Goal: Task Accomplishment & Management: Manage account settings

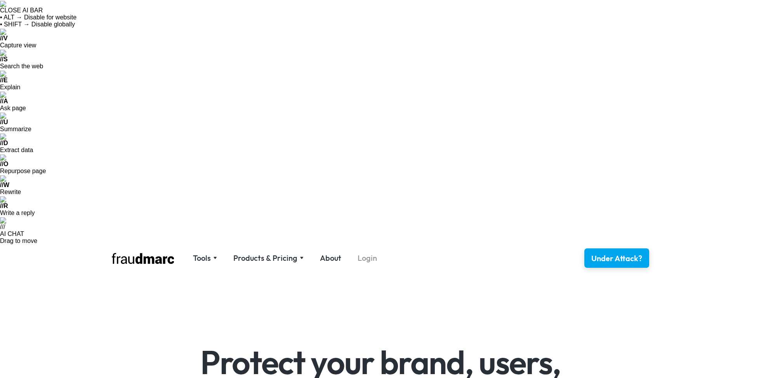
click at [369, 253] on link "Login" at bounding box center [367, 258] width 19 height 11
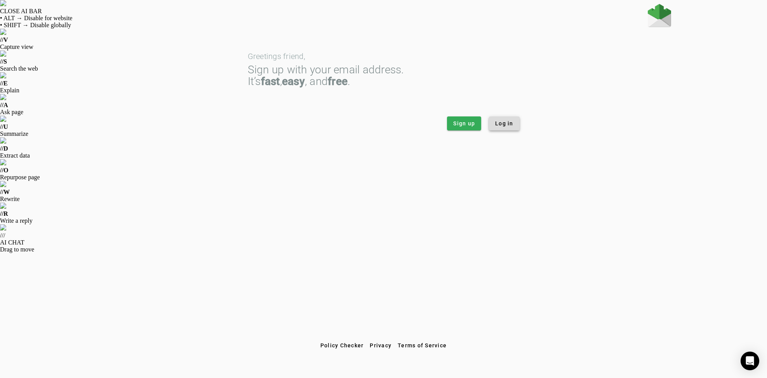
click at [511, 130] on span at bounding box center [504, 123] width 31 height 19
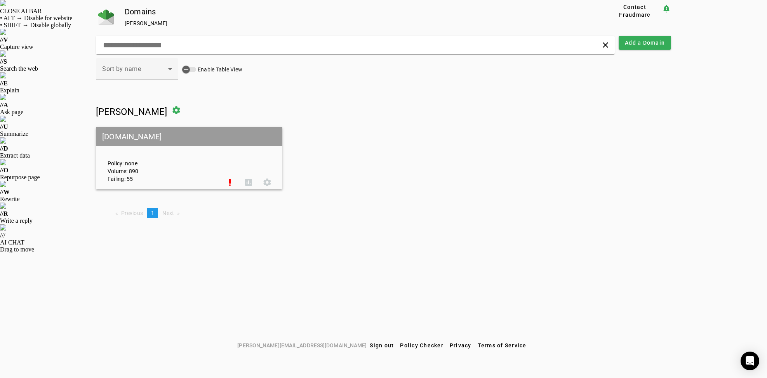
click at [139, 138] on mat-grid-tile-header "[DOMAIN_NAME]" at bounding box center [189, 136] width 186 height 19
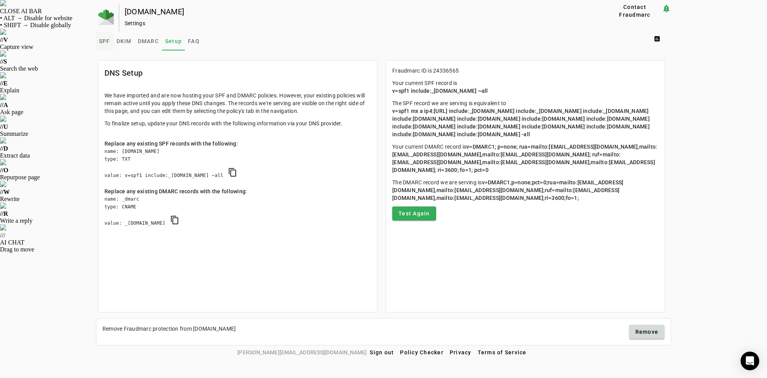
click at [104, 42] on span "SPF" at bounding box center [104, 40] width 11 height 5
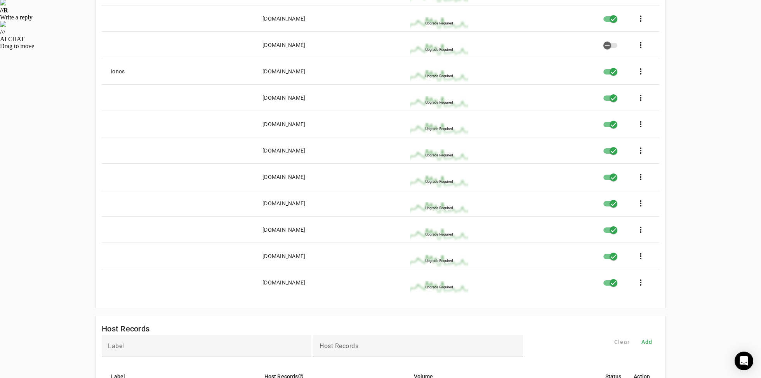
scroll to position [176, 0]
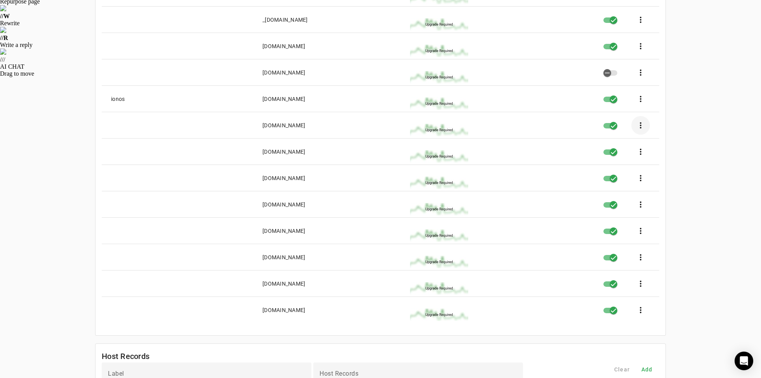
click at [642, 125] on span at bounding box center [640, 125] width 19 height 19
click at [652, 146] on button "edit Edit" at bounding box center [659, 148] width 51 height 19
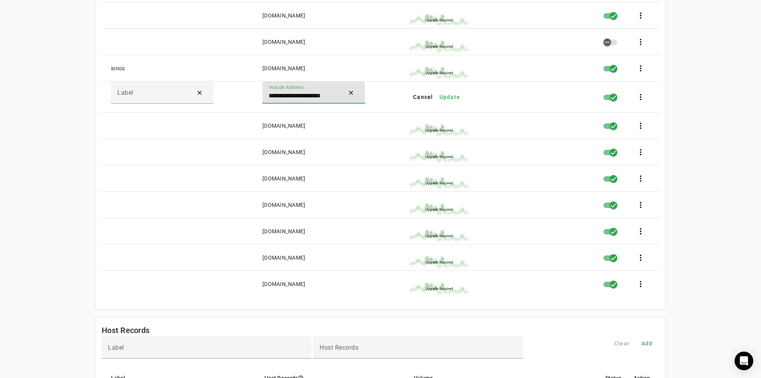
click at [281, 96] on input "**********" at bounding box center [304, 95] width 70 height 9
paste input "*****"
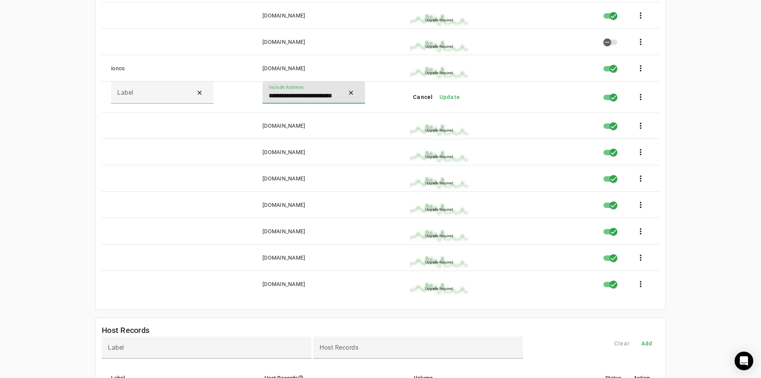
type input "**********"
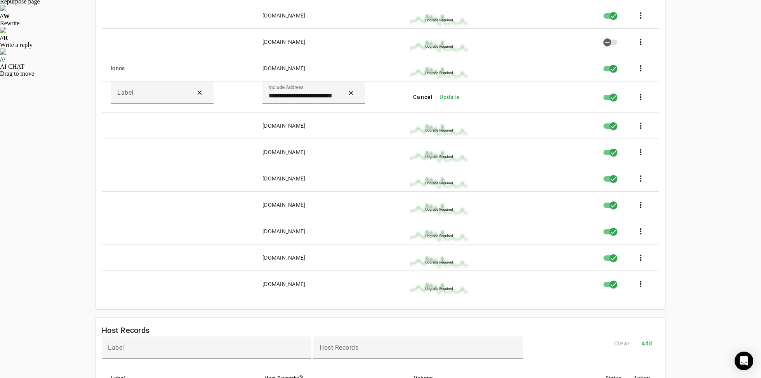
scroll to position [0, 0]
click at [308, 310] on mat-card-content "**********" at bounding box center [381, 105] width 570 height 408
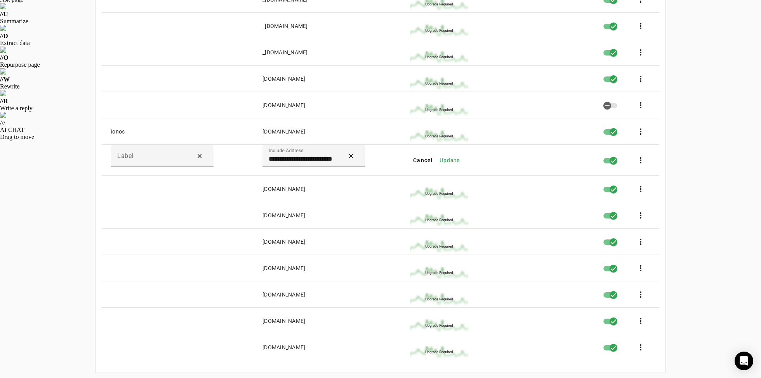
scroll to position [29, 0]
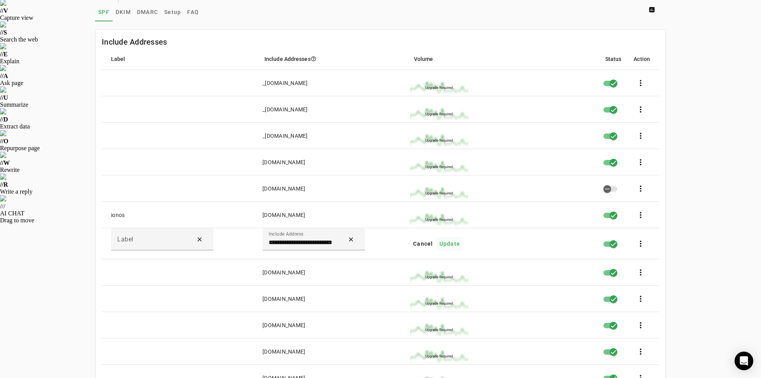
click at [454, 243] on span "Update" at bounding box center [450, 244] width 21 height 8
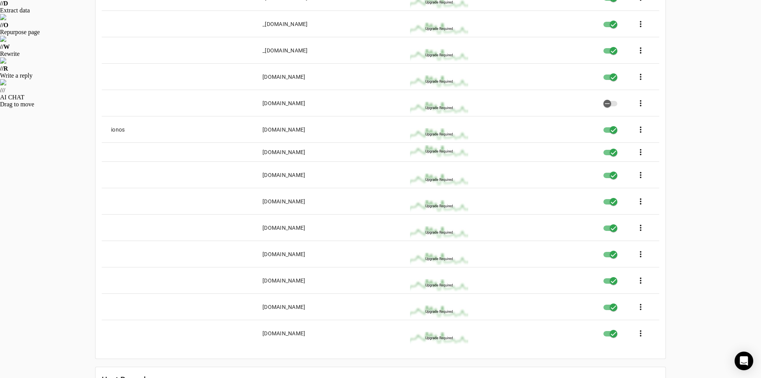
scroll to position [0, 0]
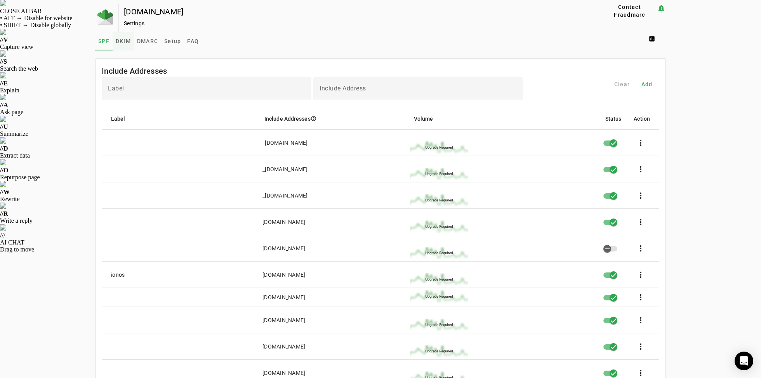
click at [118, 42] on span "DKIM" at bounding box center [123, 40] width 15 height 5
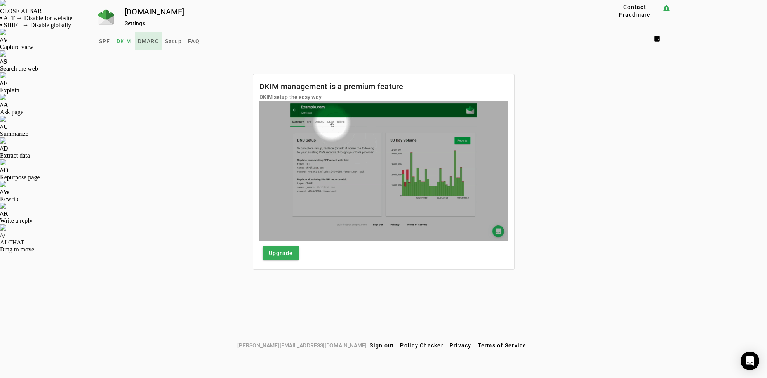
click at [145, 40] on span "DMARC" at bounding box center [148, 40] width 21 height 5
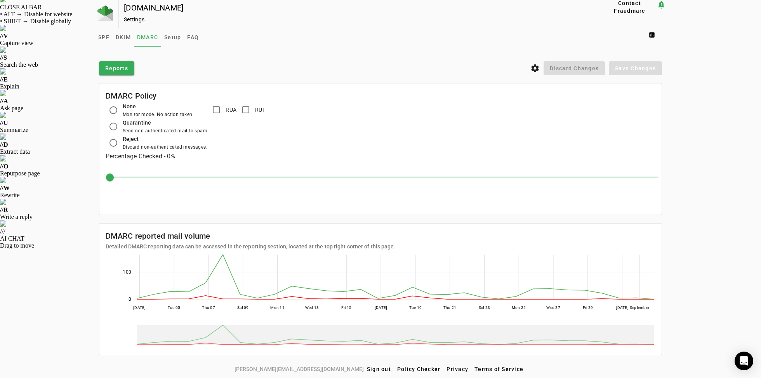
scroll to position [4, 0]
click at [117, 72] on span at bounding box center [116, 68] width 35 height 19
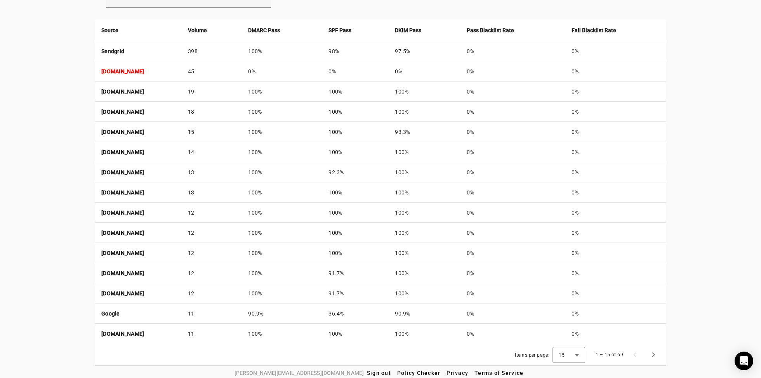
scroll to position [253, 0]
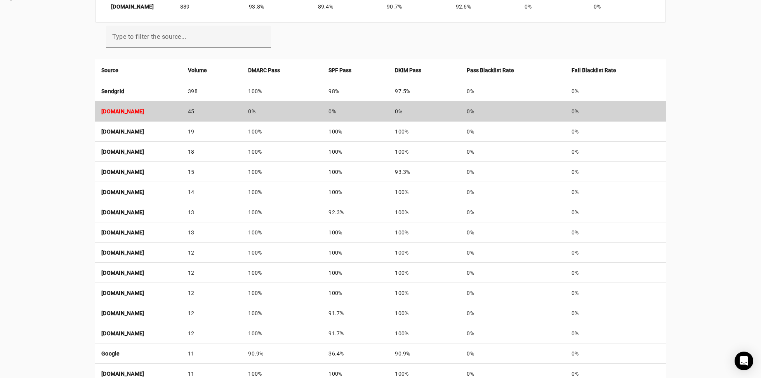
click at [124, 110] on strong "[DOMAIN_NAME]" at bounding box center [122, 111] width 43 height 6
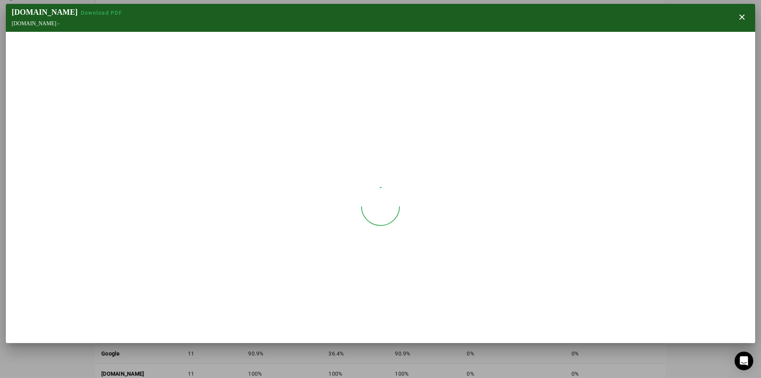
click at [124, 110] on div at bounding box center [193, 90] width 375 height 117
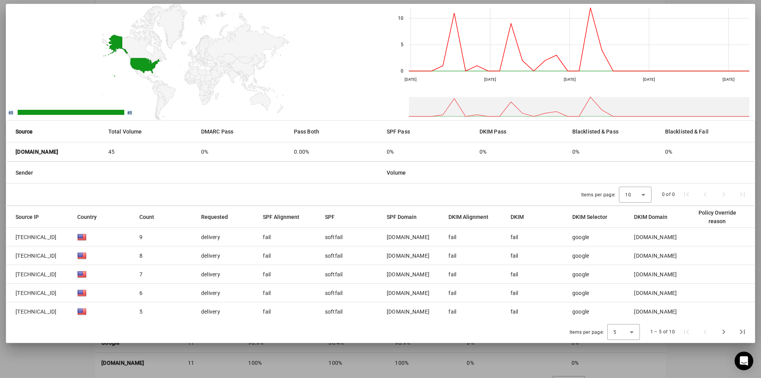
scroll to position [296, 0]
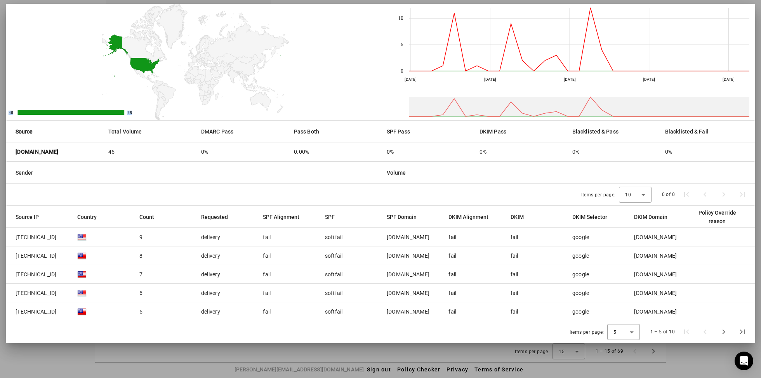
drag, startPoint x: 90, startPoint y: 154, endPoint x: 39, endPoint y: 155, distance: 51.7
click at [39, 155] on strong "[DOMAIN_NAME]" at bounding box center [37, 152] width 43 height 8
copy strong "[DOMAIN_NAME]"
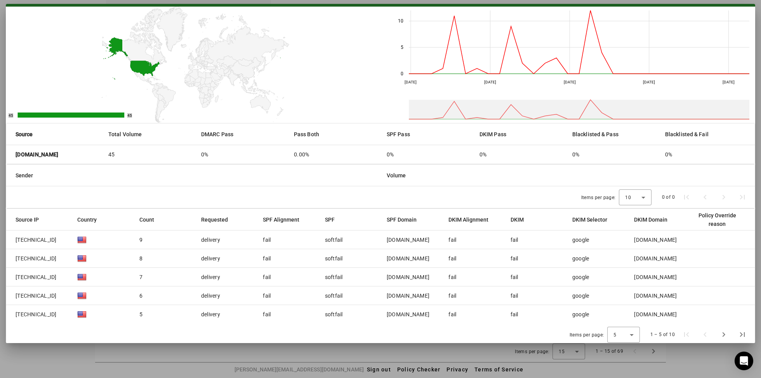
scroll to position [28, 0]
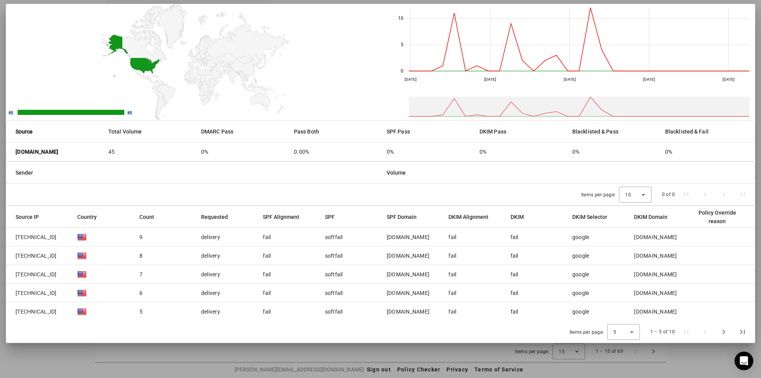
click at [22, 237] on span "[TECHNICAL_ID]" at bounding box center [36, 237] width 41 height 8
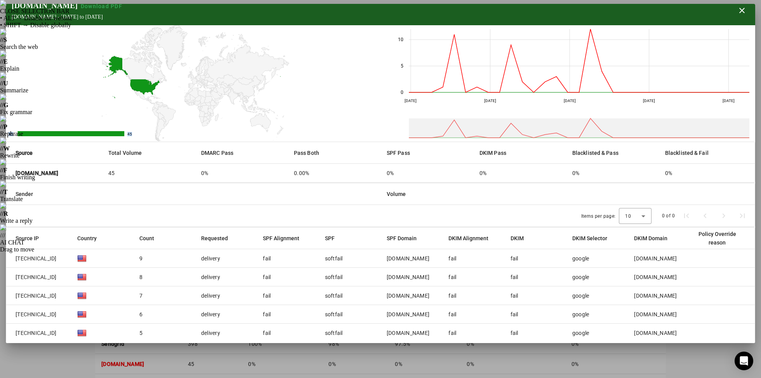
scroll to position [0, 0]
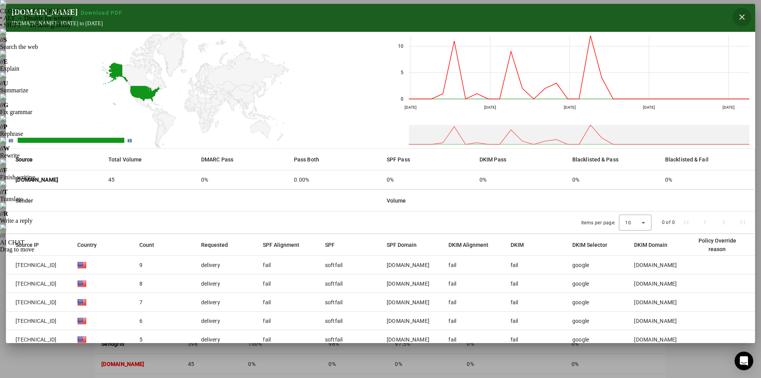
click at [736, 20] on span "button" at bounding box center [742, 17] width 19 height 19
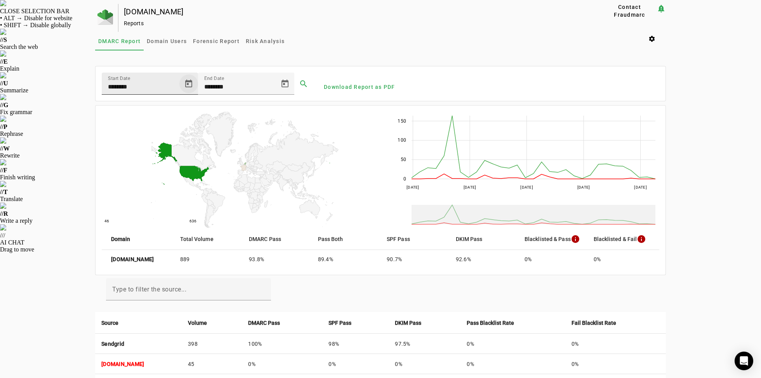
click at [190, 84] on span "Open calendar" at bounding box center [188, 84] width 19 height 19
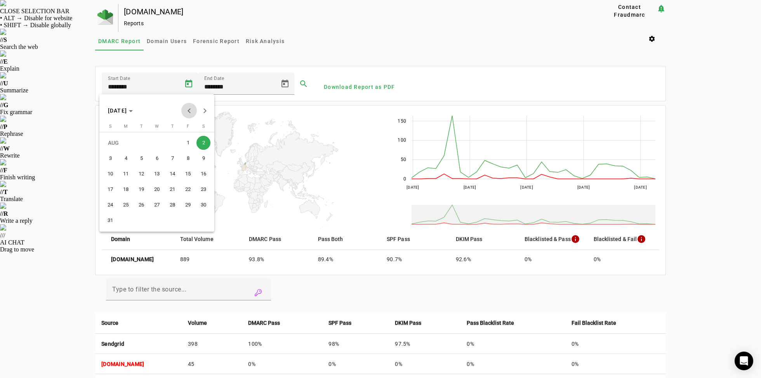
click at [191, 110] on span "Previous month" at bounding box center [189, 111] width 16 height 16
click at [145, 158] on span "1" at bounding box center [141, 158] width 14 height 14
type input "********"
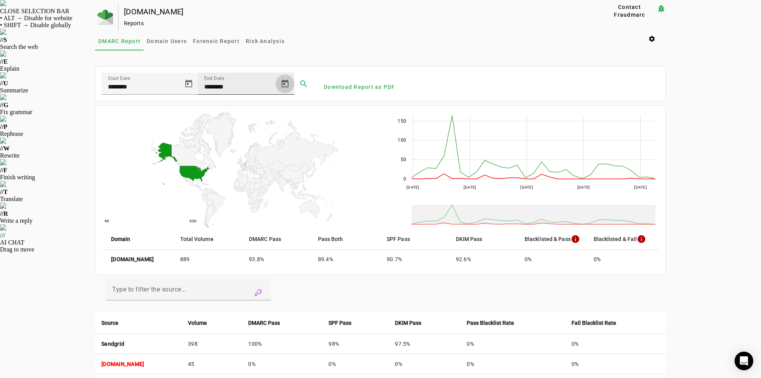
click at [287, 82] on span "Open calendar" at bounding box center [285, 84] width 19 height 19
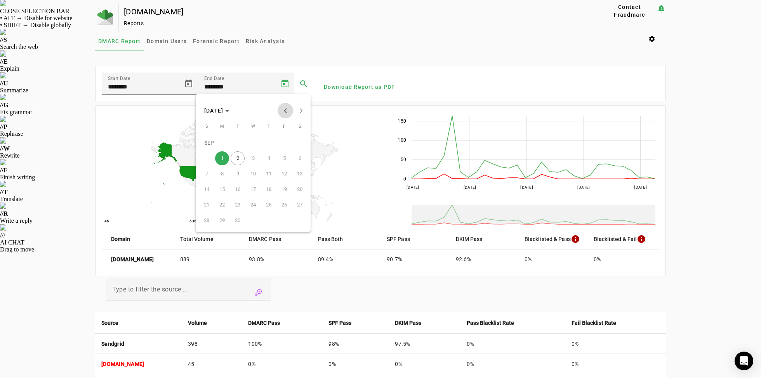
click at [285, 110] on button "Previous month" at bounding box center [286, 111] width 16 height 16
click at [298, 158] on span "9" at bounding box center [300, 158] width 14 height 14
type input "********"
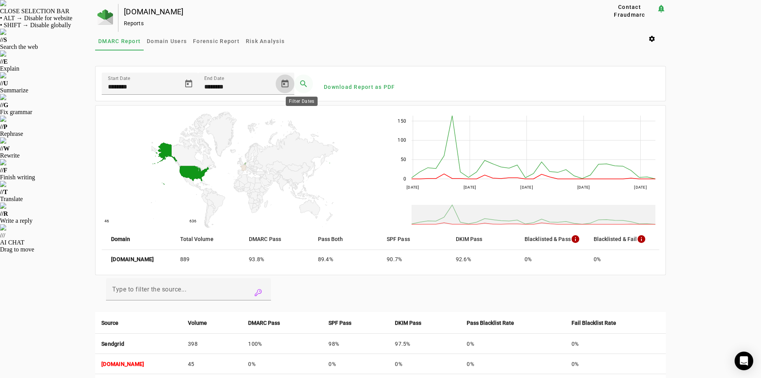
click at [294, 85] on span at bounding box center [303, 84] width 19 height 19
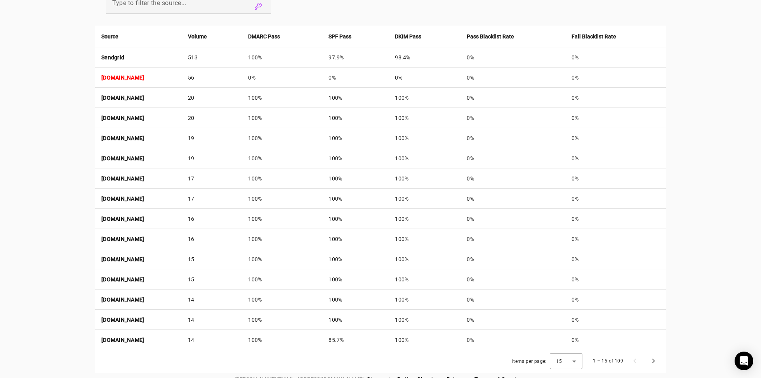
scroll to position [296, 0]
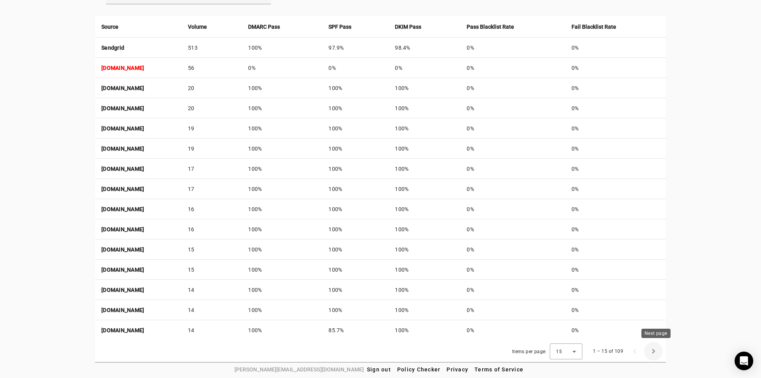
click at [657, 355] on span "Next page" at bounding box center [653, 351] width 19 height 19
click at [657, 353] on span "Next page" at bounding box center [653, 351] width 19 height 19
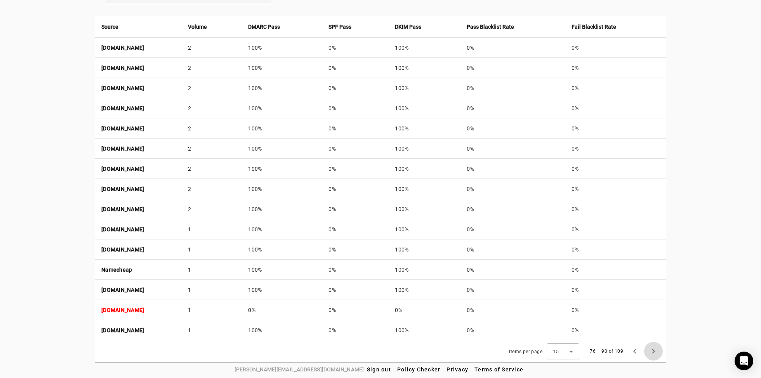
click at [657, 353] on span "Next page" at bounding box center [653, 351] width 19 height 19
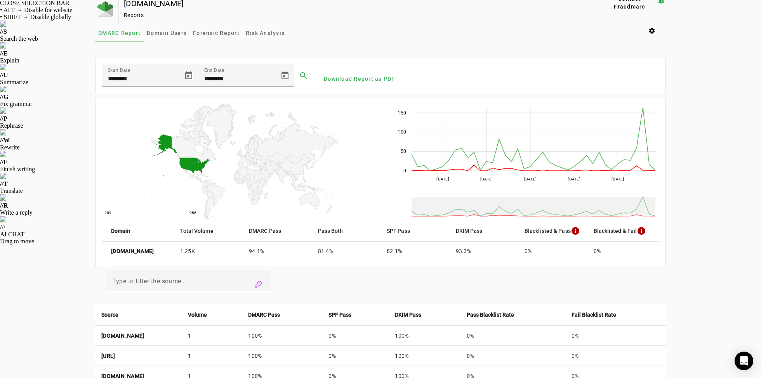
scroll to position [0, 0]
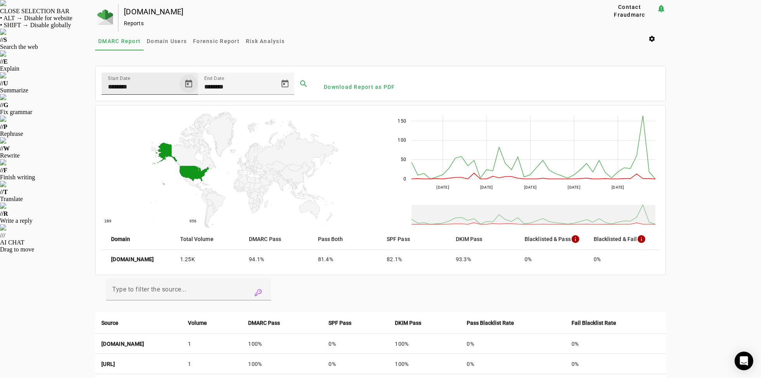
click at [187, 80] on span "Open calendar" at bounding box center [188, 84] width 19 height 19
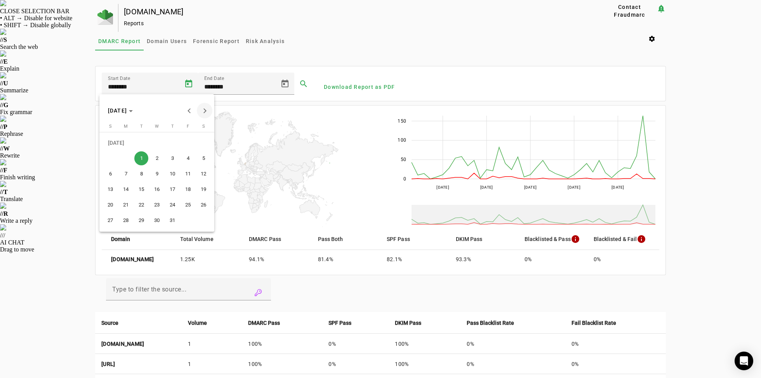
click at [206, 109] on span "Next month" at bounding box center [205, 111] width 16 height 16
click at [186, 146] on span "1" at bounding box center [188, 143] width 14 height 14
type input "********"
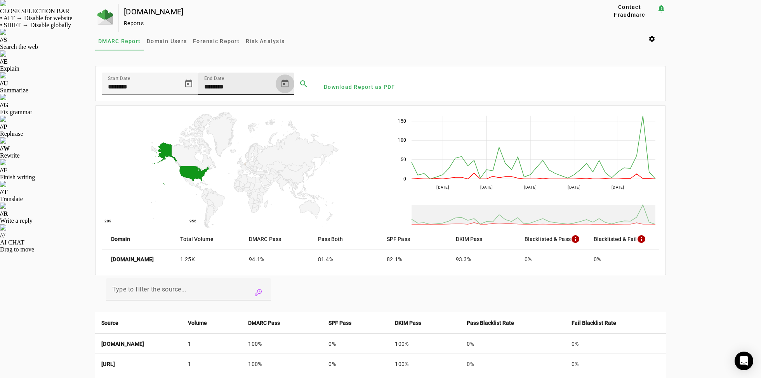
click at [285, 85] on span "Open calendar" at bounding box center [285, 84] width 19 height 19
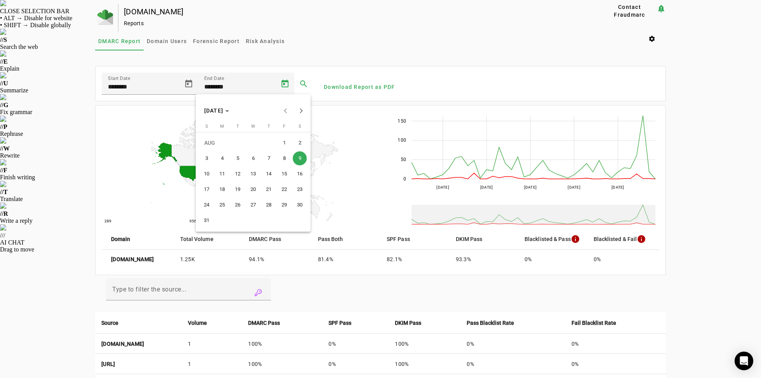
click at [303, 113] on span "Next month" at bounding box center [301, 111] width 16 height 16
click at [240, 162] on span "2" at bounding box center [238, 158] width 14 height 14
type input "********"
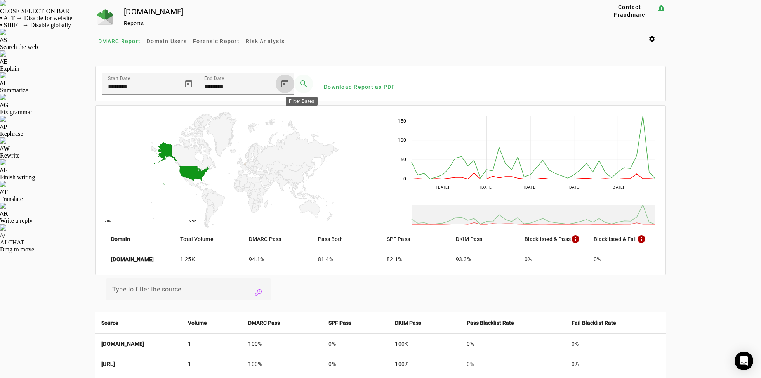
click at [301, 77] on span at bounding box center [303, 84] width 19 height 19
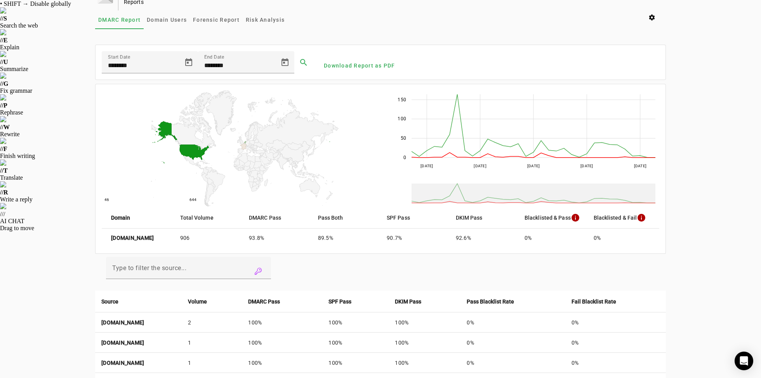
scroll to position [175, 0]
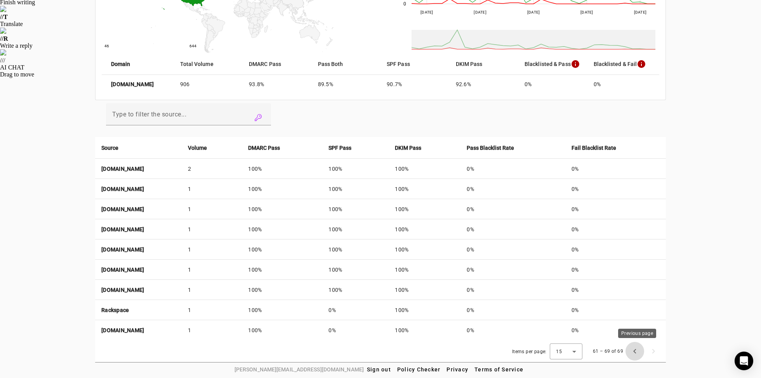
click at [638, 351] on span "Previous page" at bounding box center [635, 351] width 19 height 19
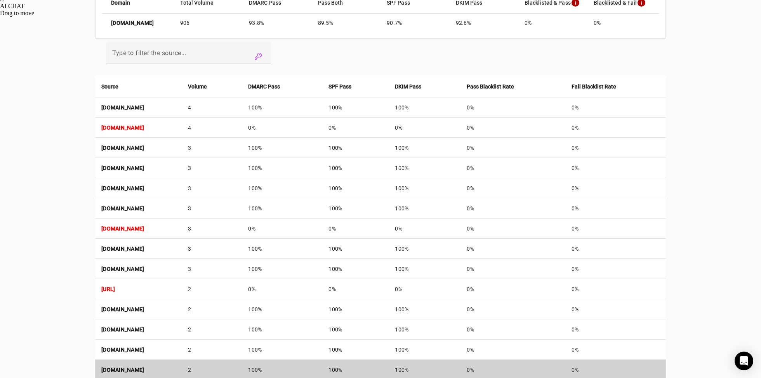
scroll to position [296, 0]
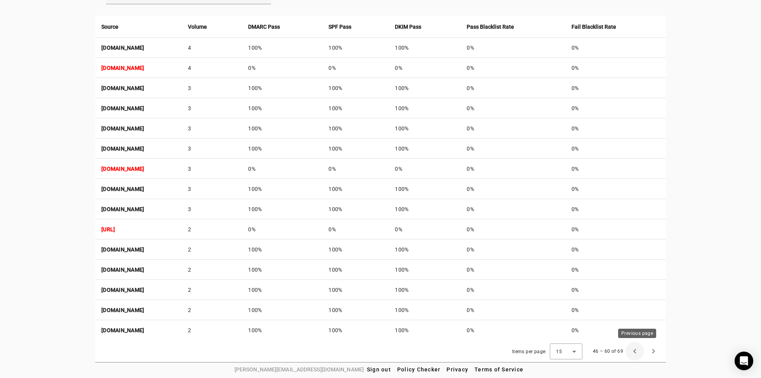
click at [636, 353] on span "Previous page" at bounding box center [635, 351] width 19 height 19
click at [636, 353] on div "1 – 15 of 69" at bounding box center [626, 351] width 73 height 19
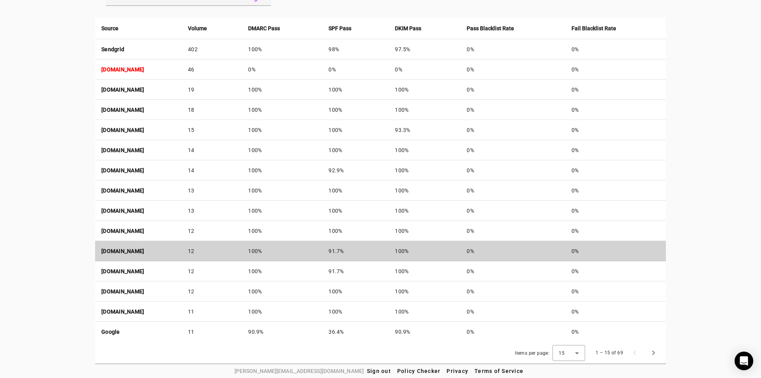
scroll to position [290, 0]
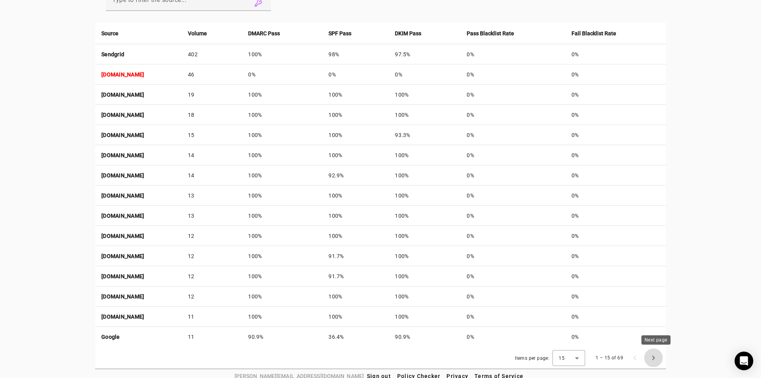
click at [653, 356] on span "Next page" at bounding box center [653, 358] width 19 height 19
click at [634, 356] on span "Previous page" at bounding box center [635, 358] width 19 height 19
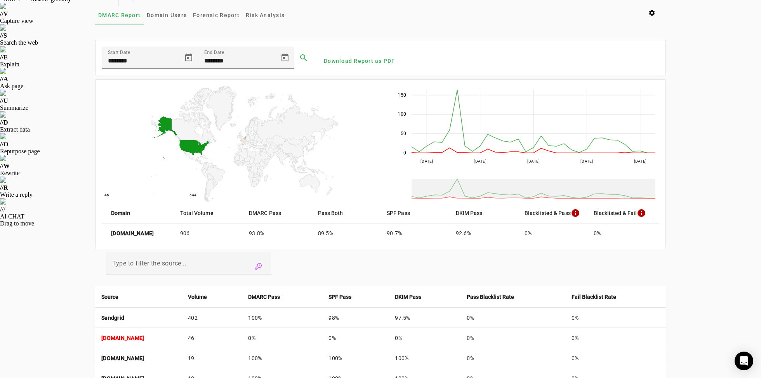
scroll to position [0, 0]
